Goal: Task Accomplishment & Management: Manage account settings

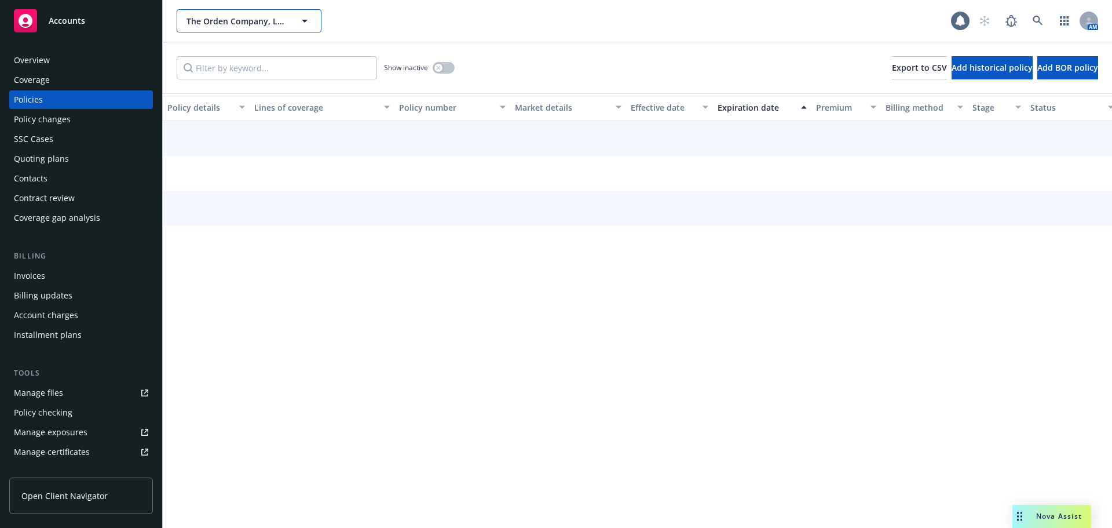
click at [223, 21] on span "The Orden Company, LLC" at bounding box center [237, 21] width 100 height 12
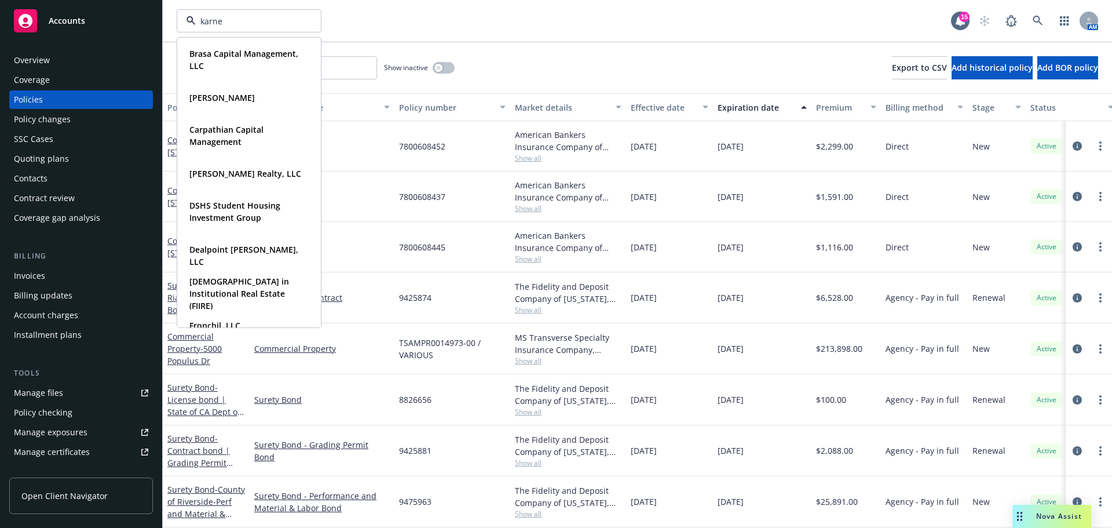
type input "[PERSON_NAME]"
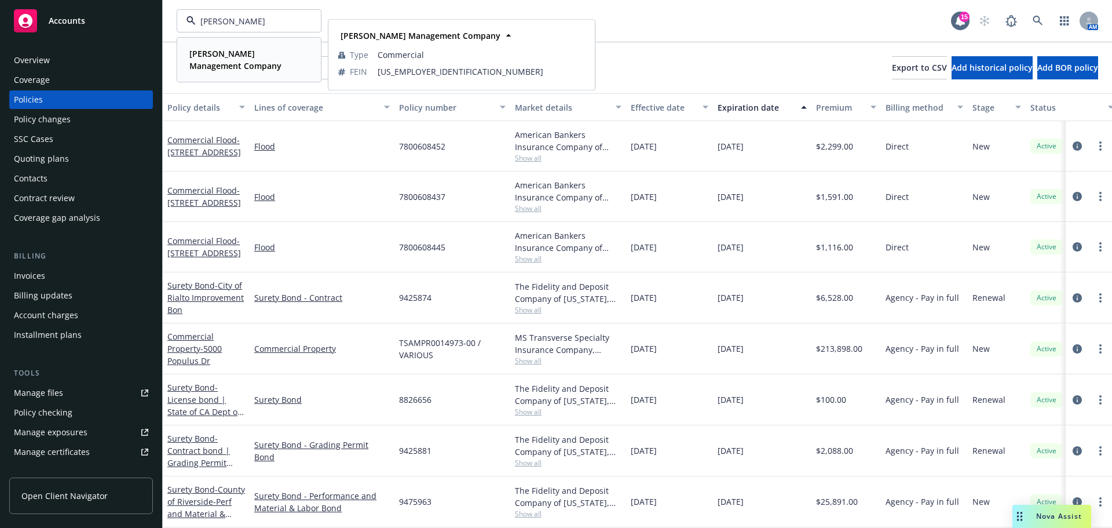
click at [215, 59] on strong "[PERSON_NAME] Management Company" at bounding box center [235, 59] width 92 height 23
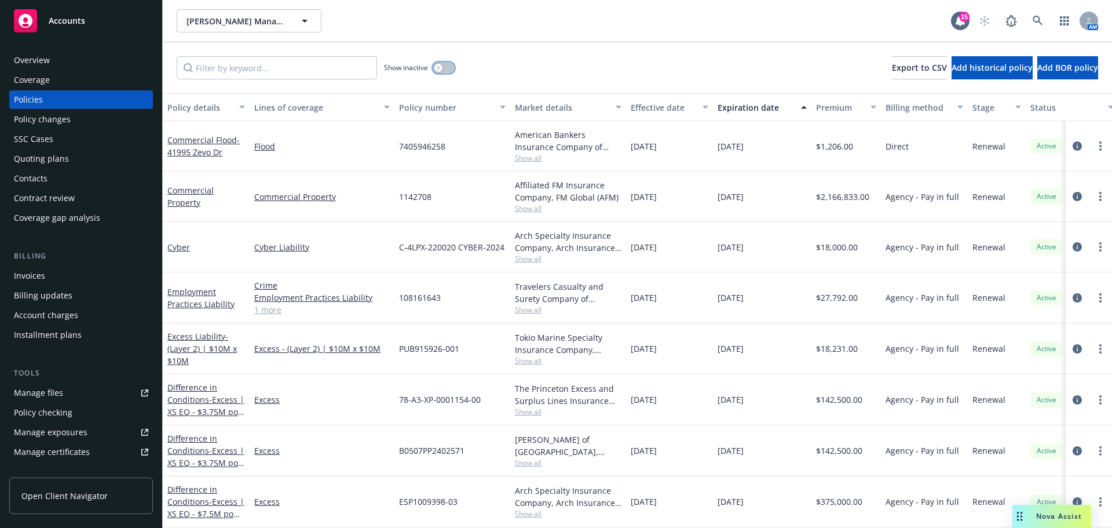
click at [439, 67] on icon "button" at bounding box center [438, 67] width 4 height 4
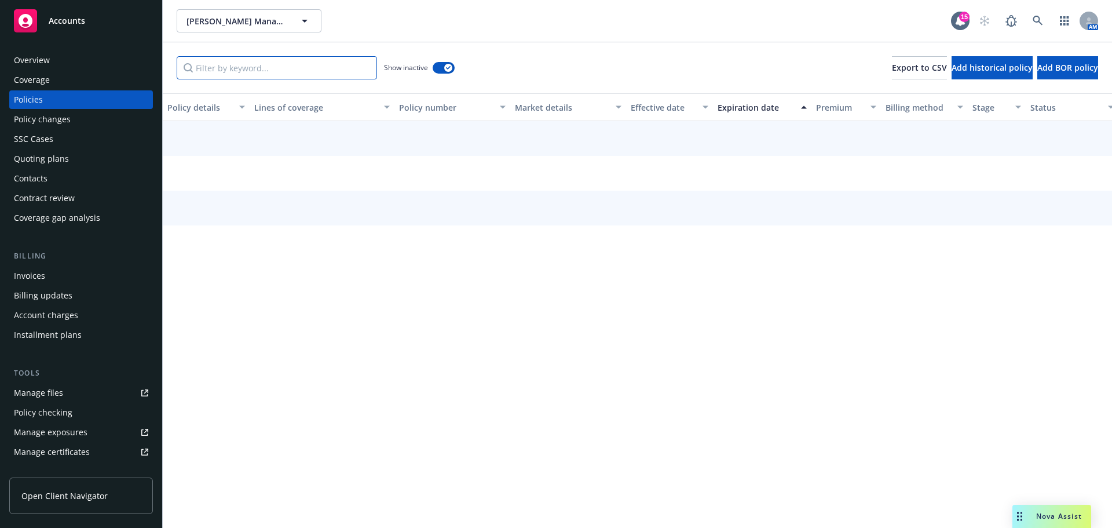
click at [335, 70] on input "Filter by keyword..." at bounding box center [277, 67] width 200 height 23
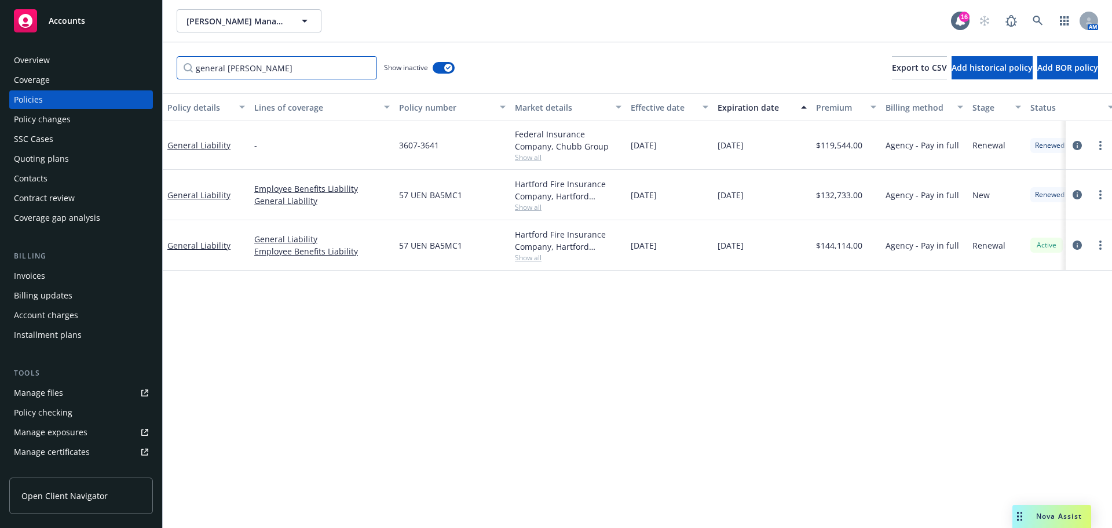
click at [280, 71] on input "general [PERSON_NAME]" at bounding box center [277, 67] width 200 height 23
paste input "GL0021194672"
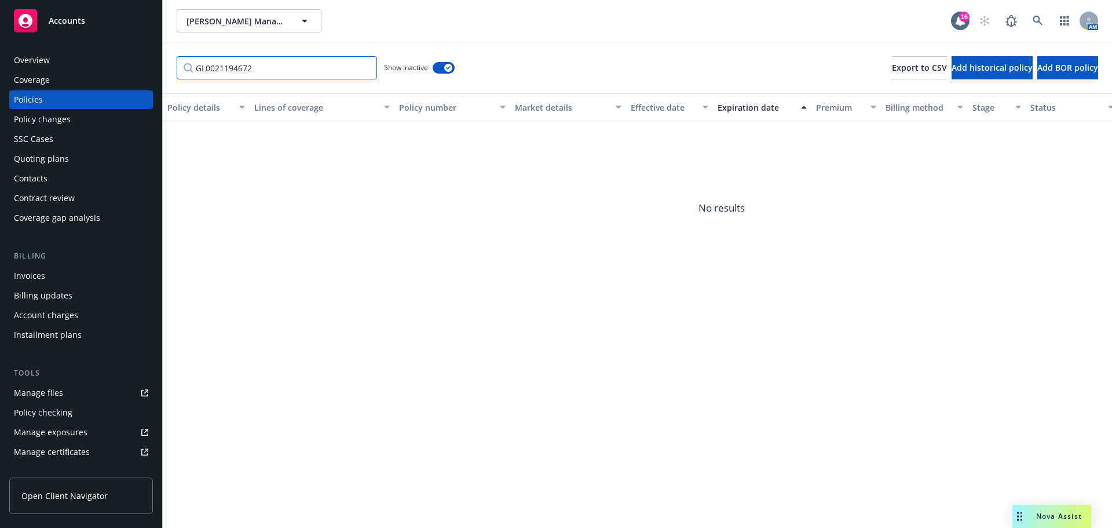
type input "GL0021194672"
click at [263, 21] on span "[PERSON_NAME] Management Company" at bounding box center [237, 21] width 100 height 12
click at [237, 57] on span "No results" at bounding box center [249, 55] width 144 height 35
drag, startPoint x: 234, startPoint y: 17, endPoint x: 147, endPoint y: 13, distance: 87.0
click at [147, 13] on div "Accounts Overview Coverage Policies Policy changes SSC Cases Quoting plans Cont…" at bounding box center [556, 264] width 1112 height 528
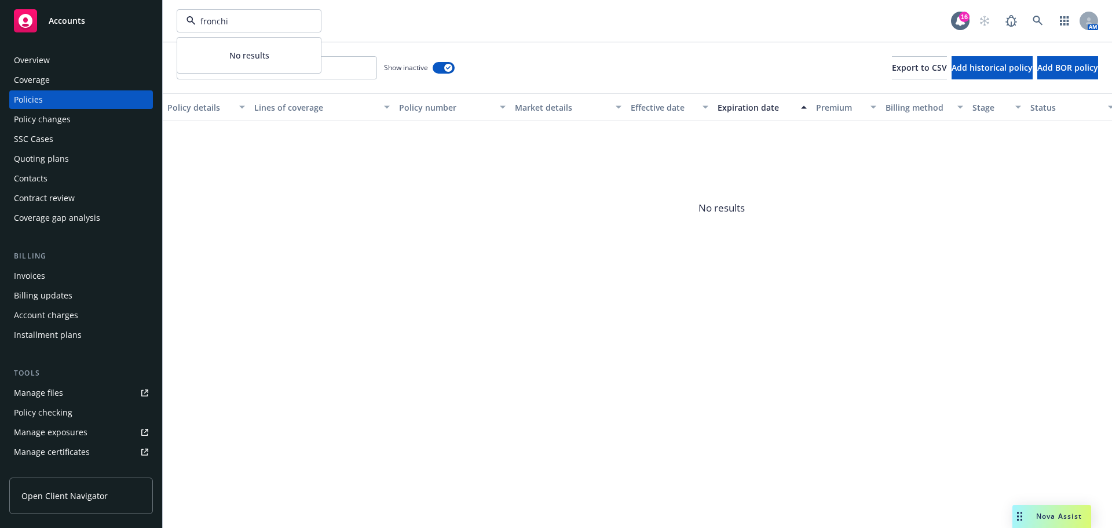
type input "fronchil"
drag, startPoint x: 166, startPoint y: 25, endPoint x: 253, endPoint y: 60, distance: 93.8
click at [253, 60] on div "Fronchil, LLC" at bounding box center [249, 53] width 129 height 17
click at [372, 64] on input "GL0021194672" at bounding box center [277, 67] width 200 height 23
click at [367, 67] on input "GL0021194672" at bounding box center [277, 67] width 200 height 23
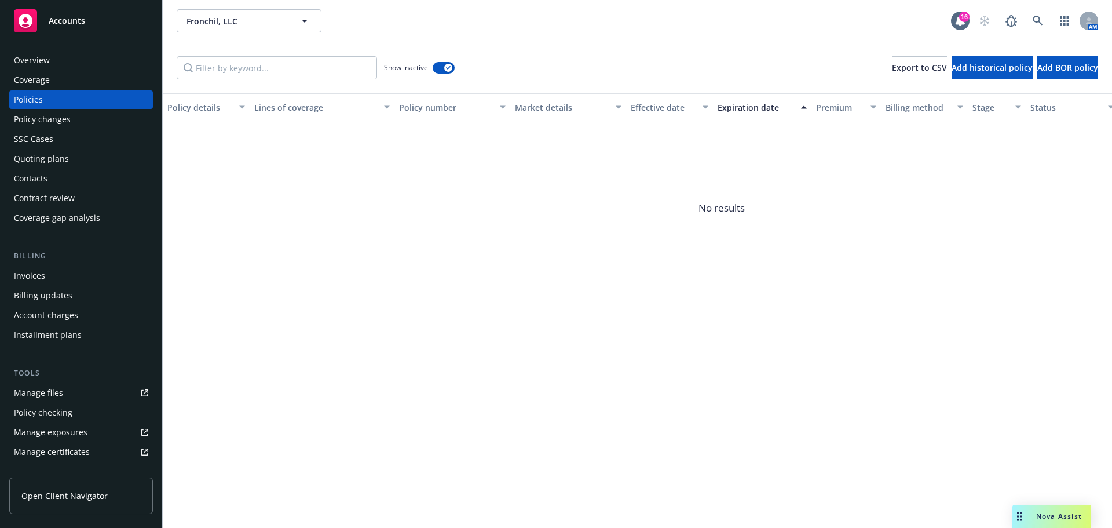
click at [70, 268] on div "Invoices" at bounding box center [81, 275] width 134 height 19
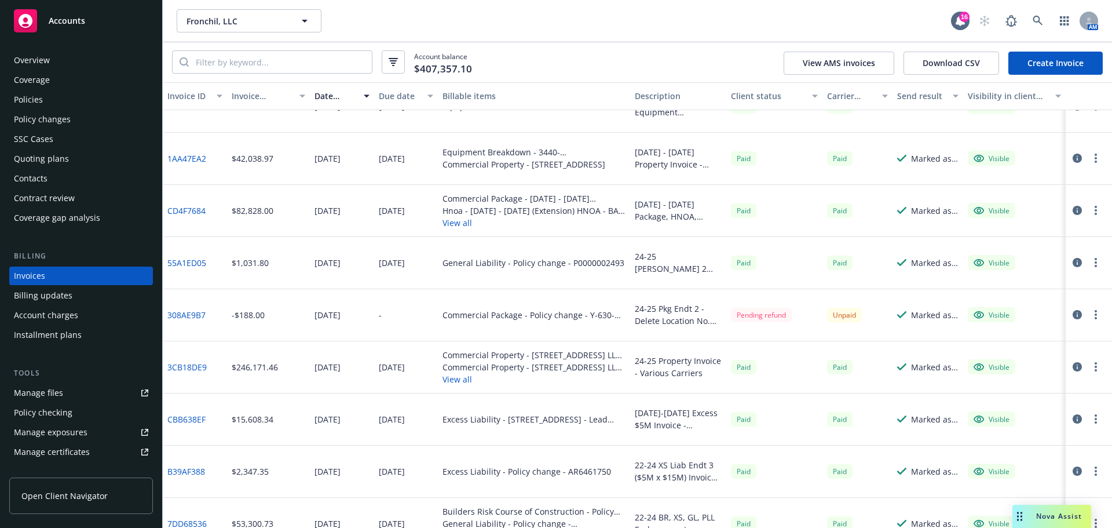
scroll to position [811, 0]
click at [193, 314] on link "308AE9B7" at bounding box center [186, 315] width 38 height 12
click at [76, 104] on div "Policies" at bounding box center [81, 99] width 134 height 19
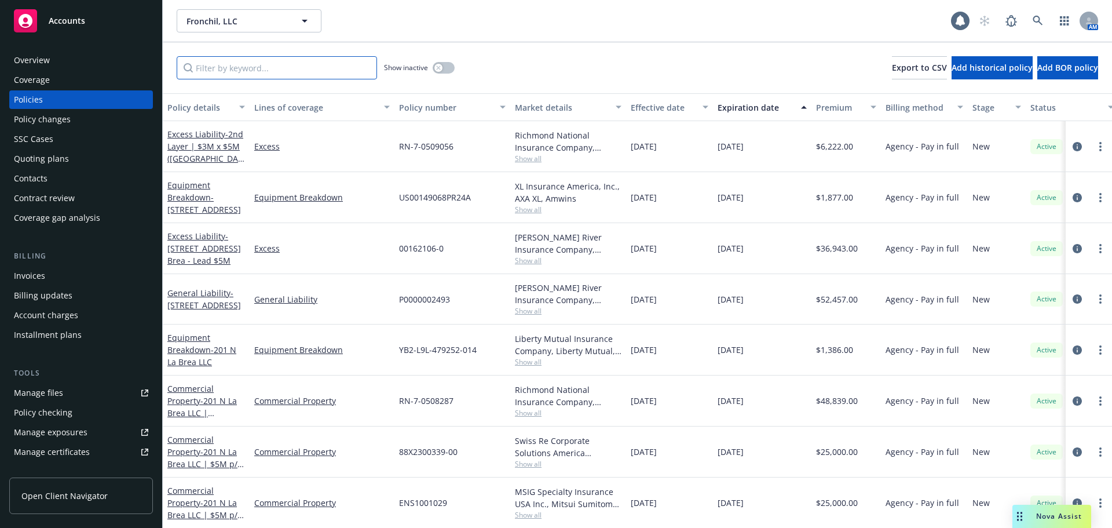
click at [295, 63] on input "Filter by keyword..." at bounding box center [277, 67] width 200 height 23
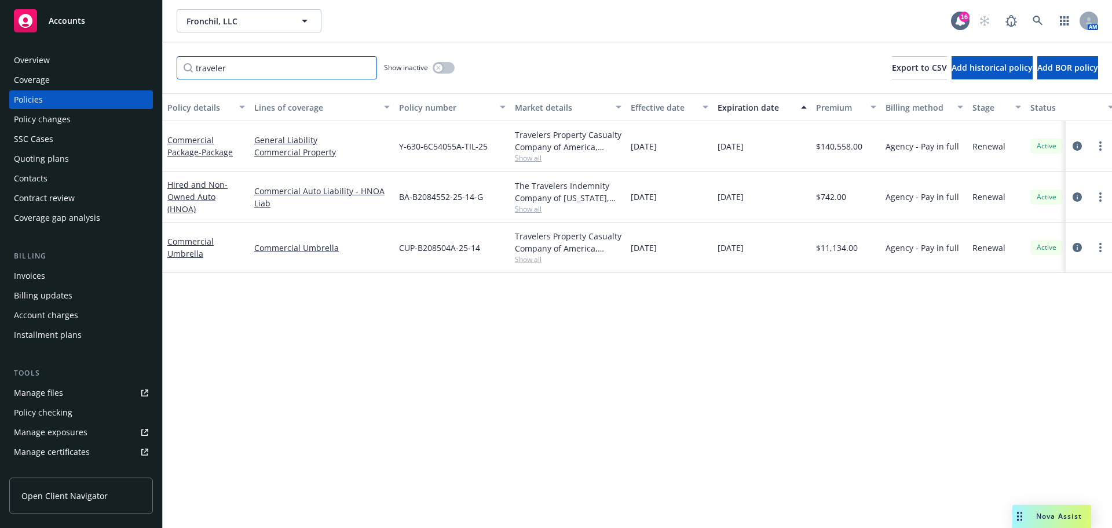
type input "traveler"
click at [437, 66] on icon "button" at bounding box center [438, 67] width 5 height 5
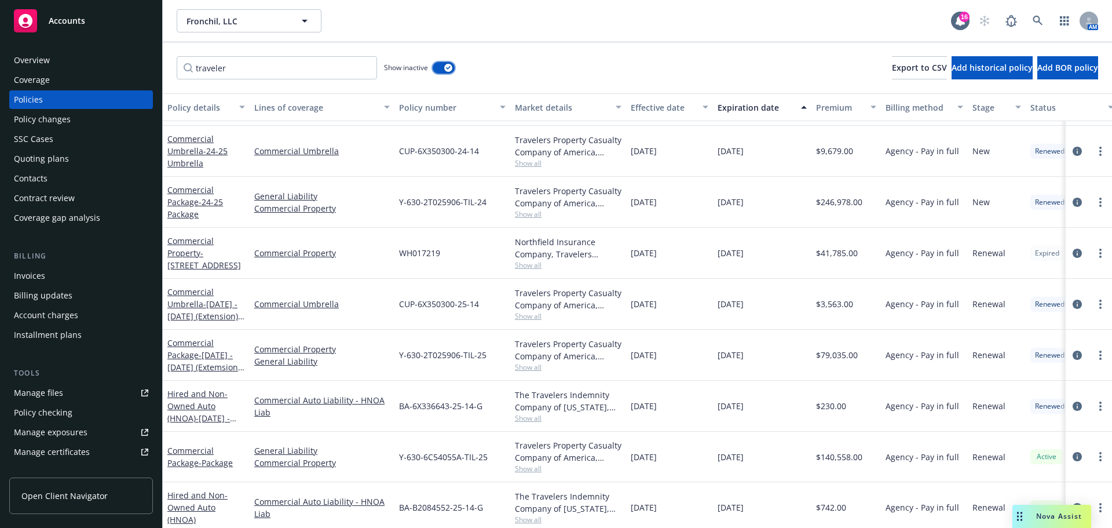
scroll to position [290, 0]
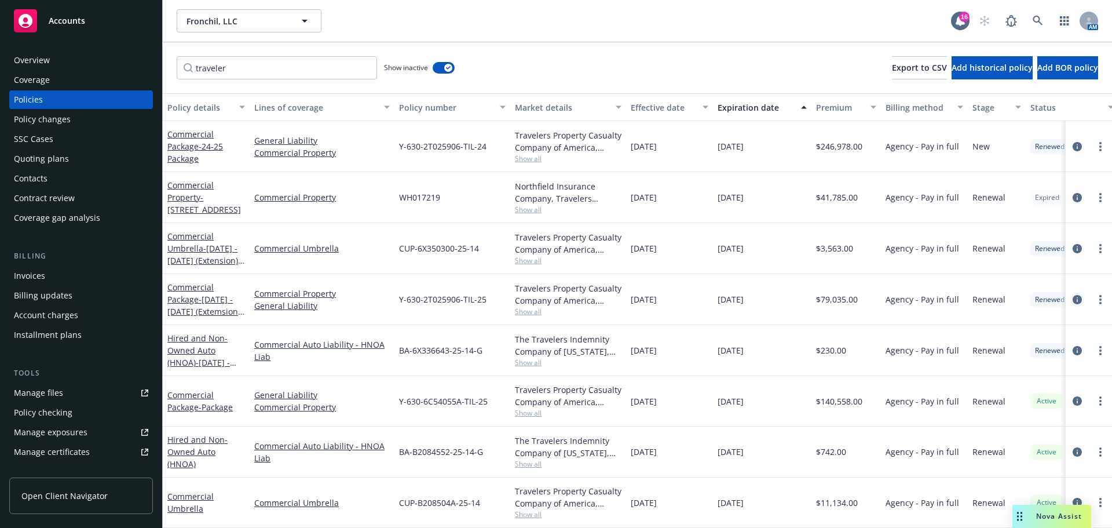
click at [1073, 295] on icon "circleInformation" at bounding box center [1077, 299] width 9 height 9
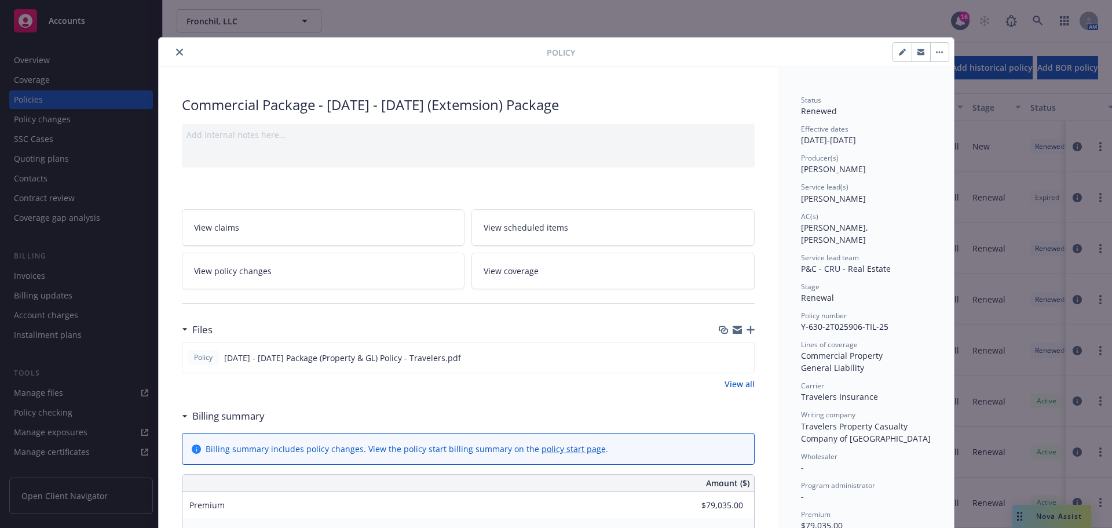
click at [176, 48] on button "close" at bounding box center [180, 52] width 14 height 14
click at [264, 17] on div "Policy Commercial Package - [DATE] - [DATE] (Extemsion) Package Add internal no…" at bounding box center [556, 264] width 1112 height 528
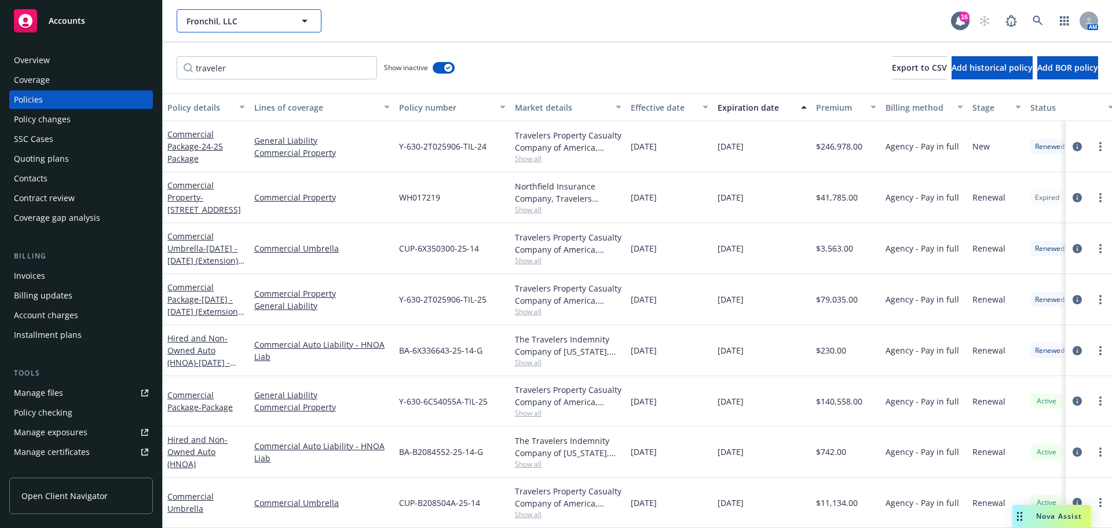
click at [251, 19] on span "Fronchil, LLC" at bounding box center [237, 21] width 100 height 12
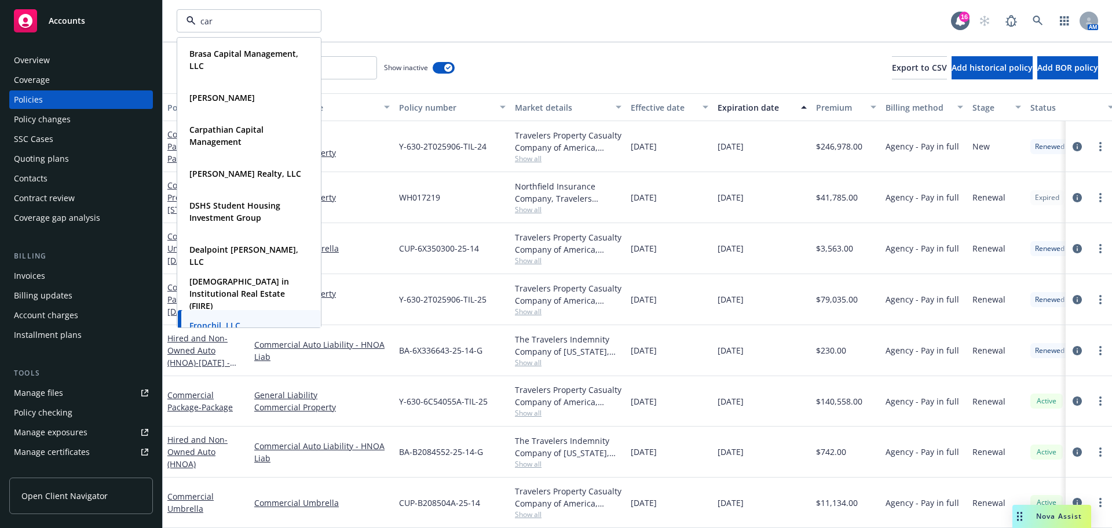
type input "[PERSON_NAME]"
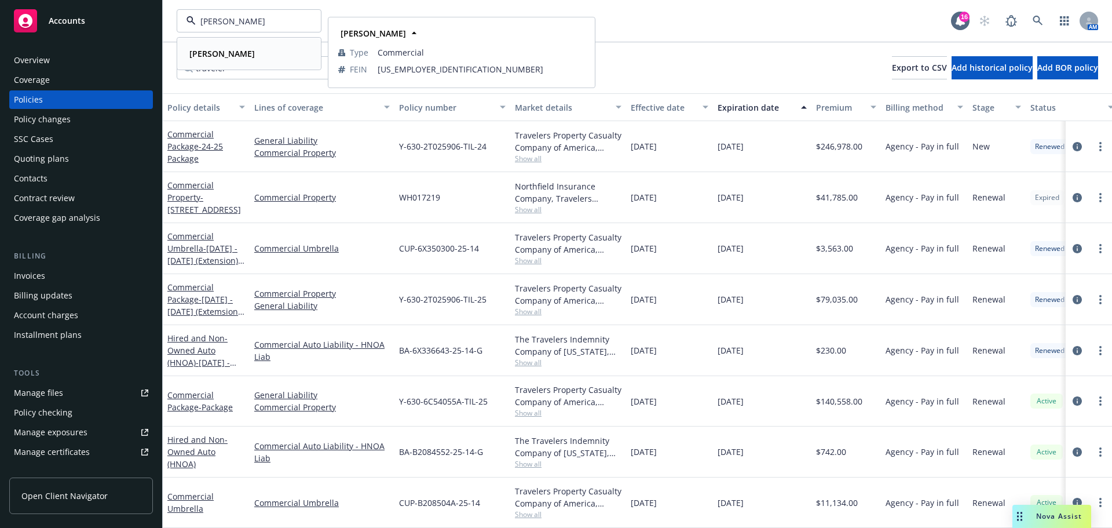
click at [229, 57] on strong "[PERSON_NAME]" at bounding box center [221, 53] width 65 height 11
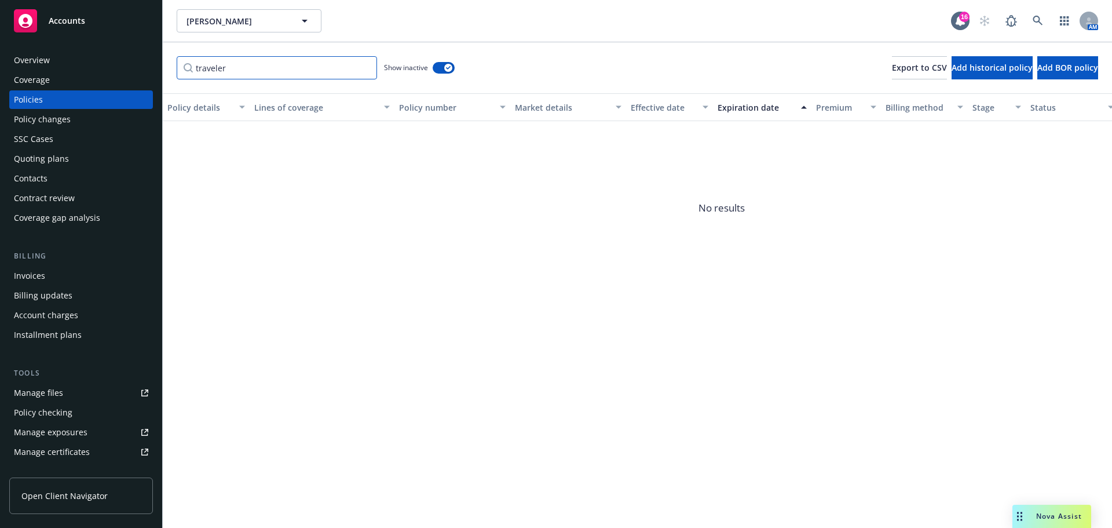
click at [363, 65] on input "traveler" at bounding box center [277, 67] width 200 height 23
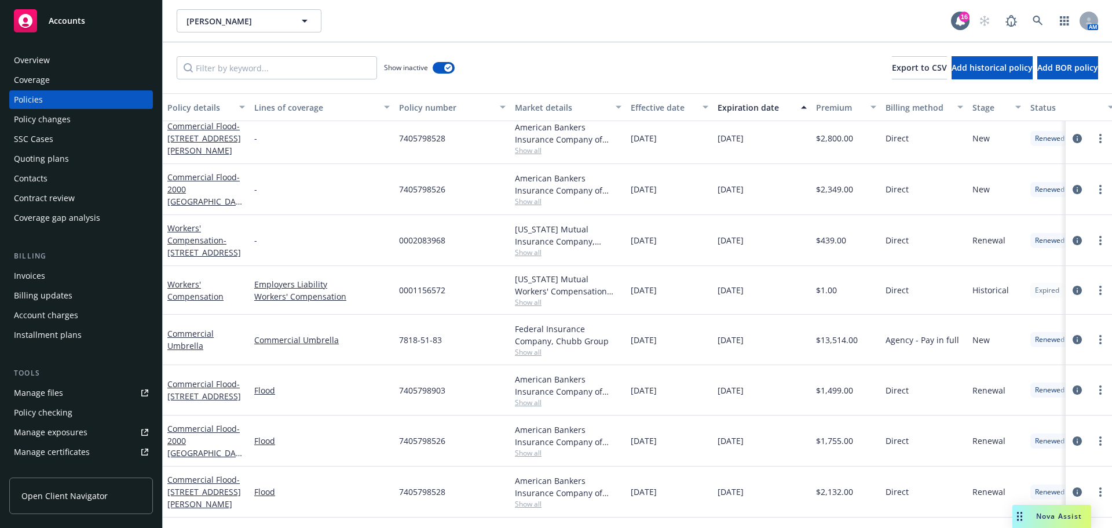
click at [42, 61] on div "Overview" at bounding box center [32, 60] width 36 height 19
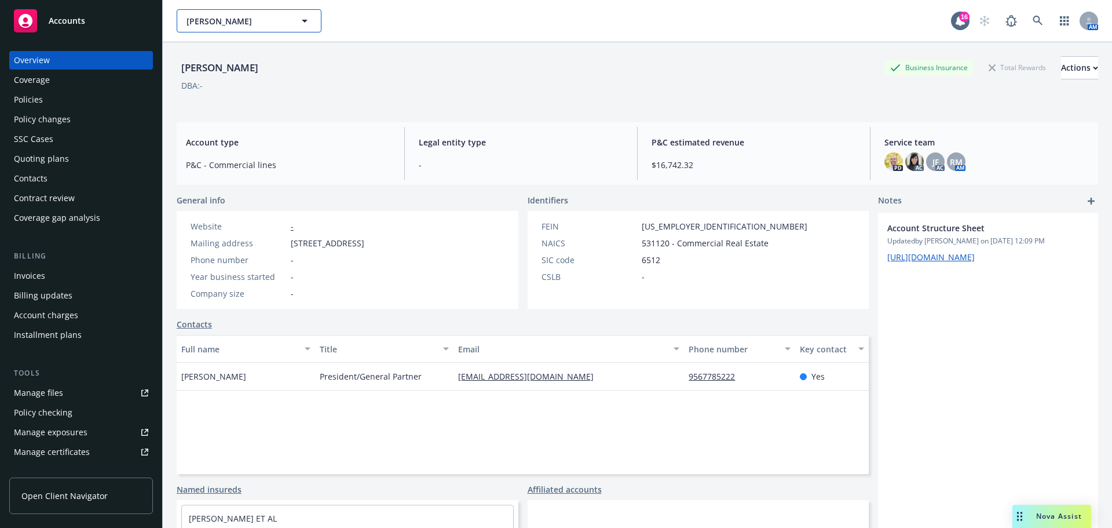
click at [246, 17] on span "[PERSON_NAME]" at bounding box center [237, 21] width 100 height 12
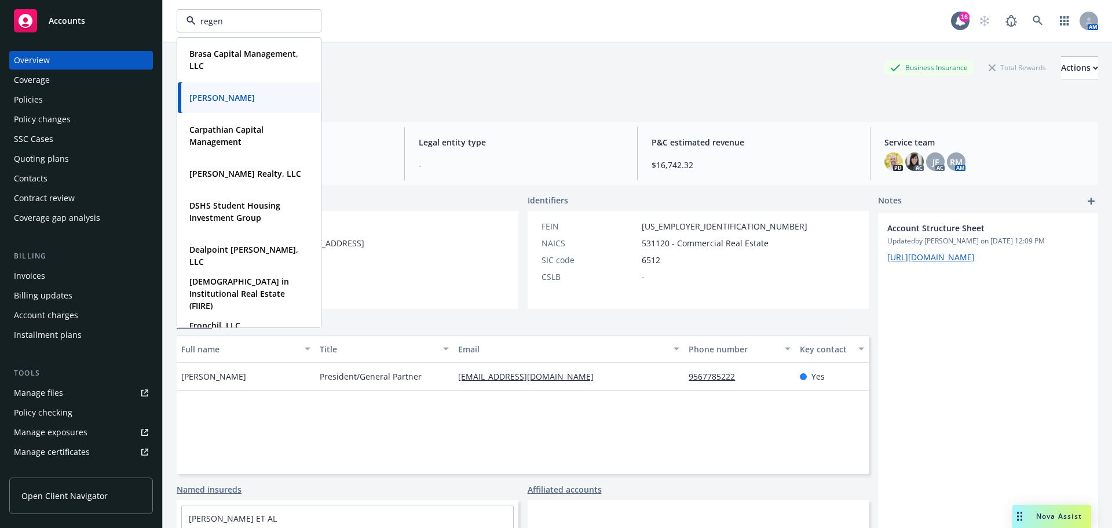
type input "regent"
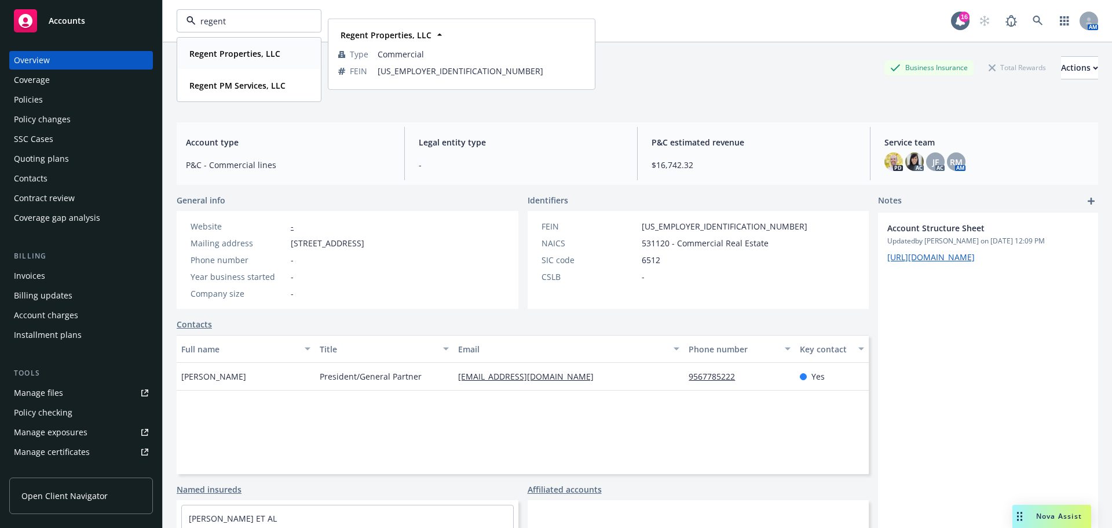
click at [222, 60] on div "Regent Properties, LLC" at bounding box center [234, 53] width 98 height 17
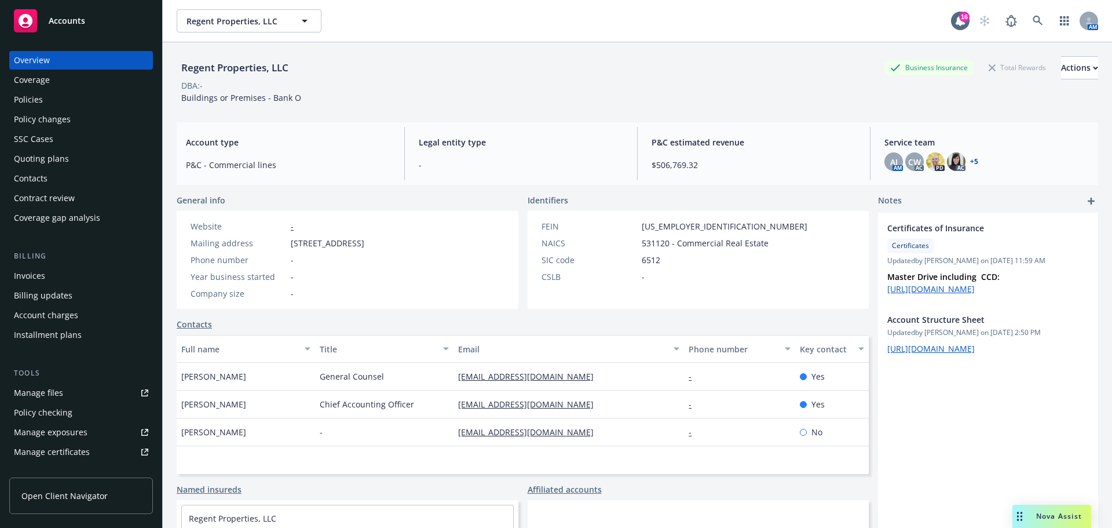
click at [70, 394] on link "Manage files" at bounding box center [81, 392] width 144 height 19
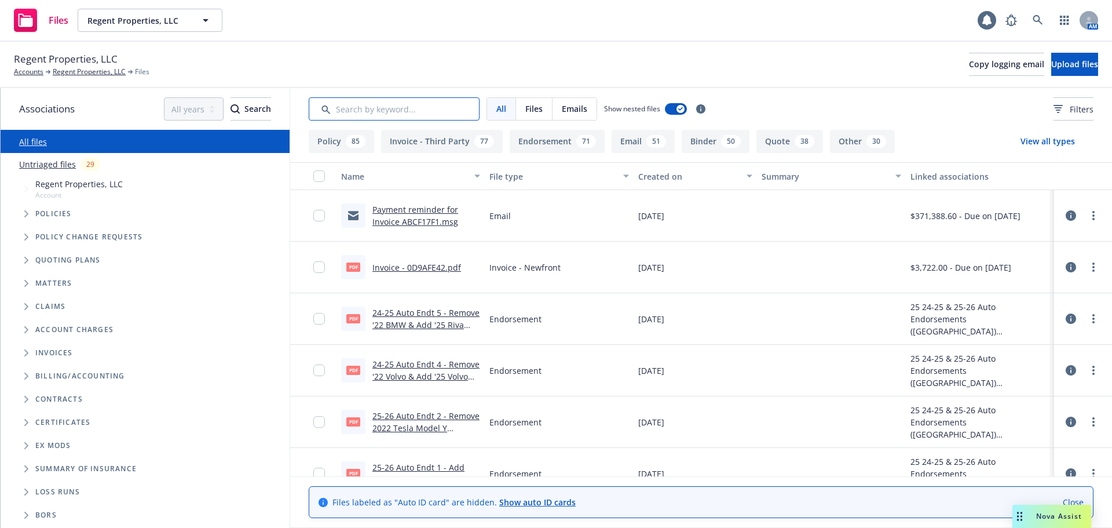
click at [384, 119] on input "Search by keyword..." at bounding box center [394, 108] width 171 height 23
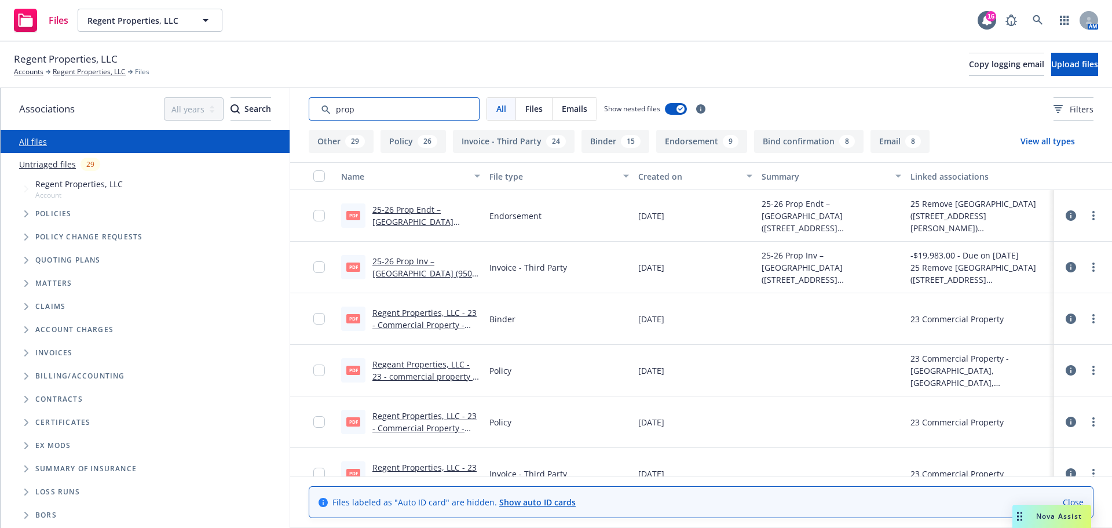
type input "prop"
